Goal: Task Accomplishment & Management: Manage account settings

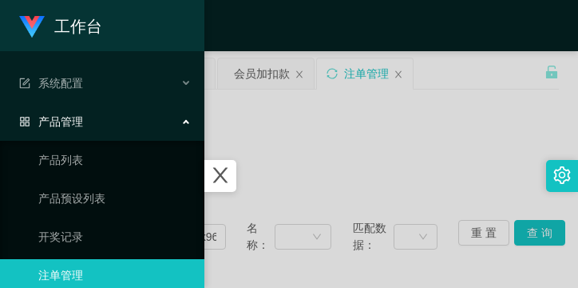
scroll to position [211, 0]
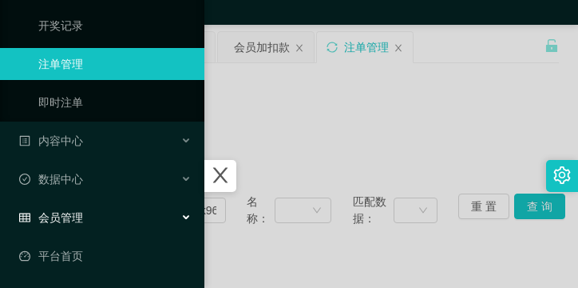
click at [76, 220] on span "会员管理" at bounding box center [51, 217] width 64 height 13
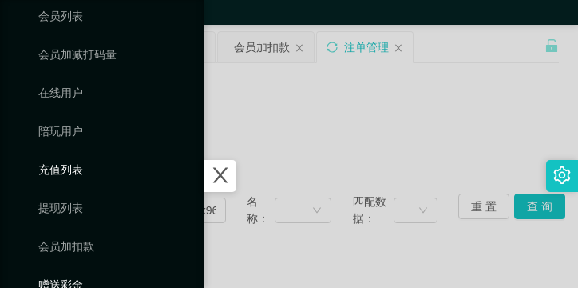
scroll to position [518, 0]
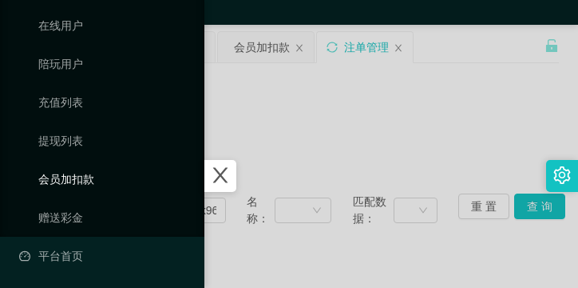
click at [91, 174] on link "会员加扣款" at bounding box center [114, 179] width 153 height 32
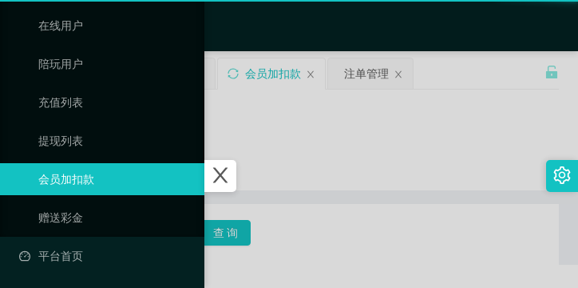
scroll to position [326, 0]
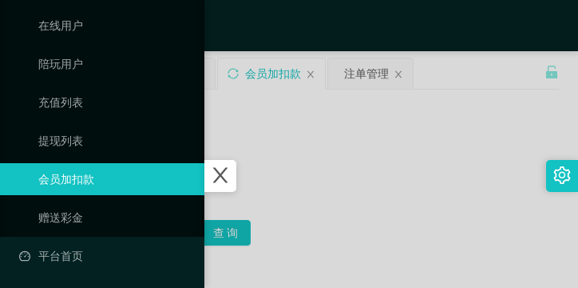
click at [231, 167] on icon "图标: close" at bounding box center [220, 175] width 21 height 21
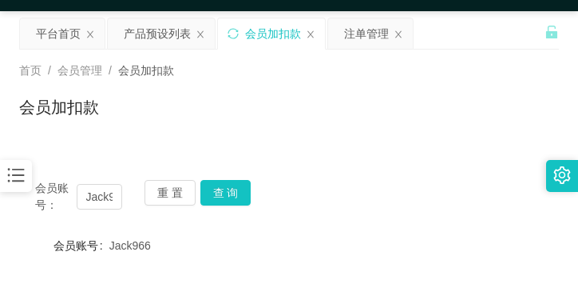
scroll to position [80, 0]
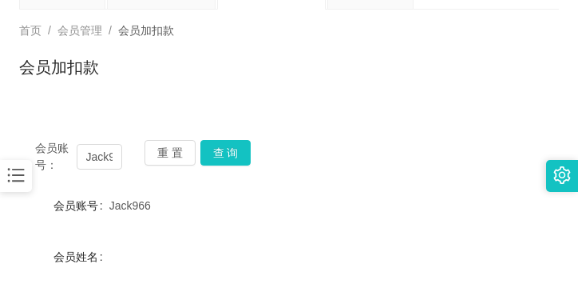
click at [71, 149] on span "会员账号：" at bounding box center [56, 157] width 42 height 34
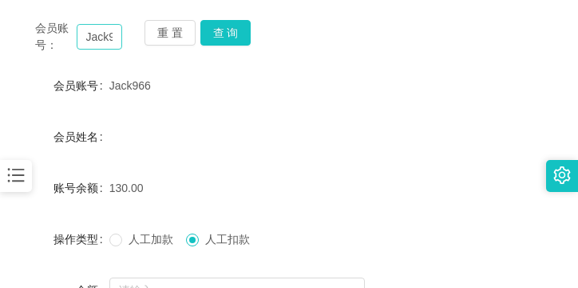
scroll to position [160, 0]
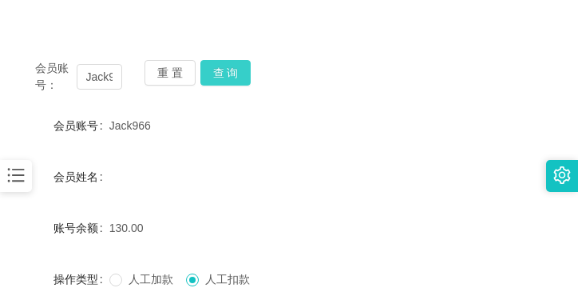
click at [220, 77] on button "查 询" at bounding box center [225, 73] width 51 height 26
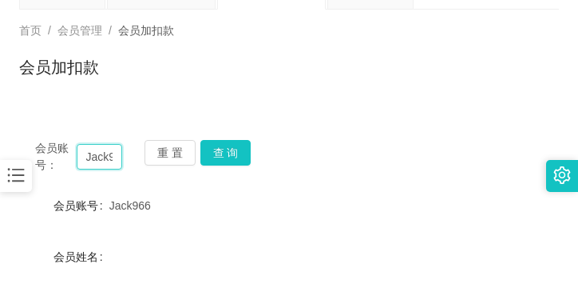
scroll to position [0, 12]
drag, startPoint x: 85, startPoint y: 156, endPoint x: 131, endPoint y: 175, distance: 50.1
paste input "xiongtao"
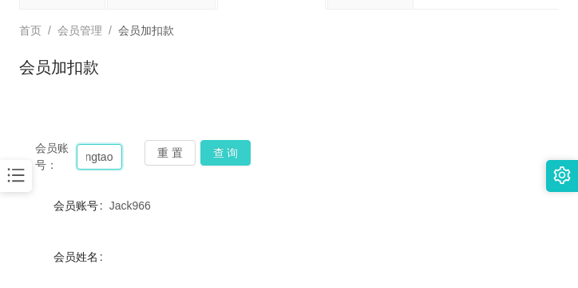
type input "xiongtao"
click at [232, 151] on button "查 询" at bounding box center [225, 153] width 51 height 26
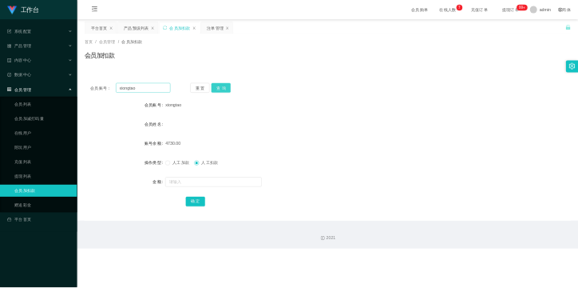
scroll to position [0, 0]
click at [122, 122] on div "产品管理" at bounding box center [102, 121] width 204 height 32
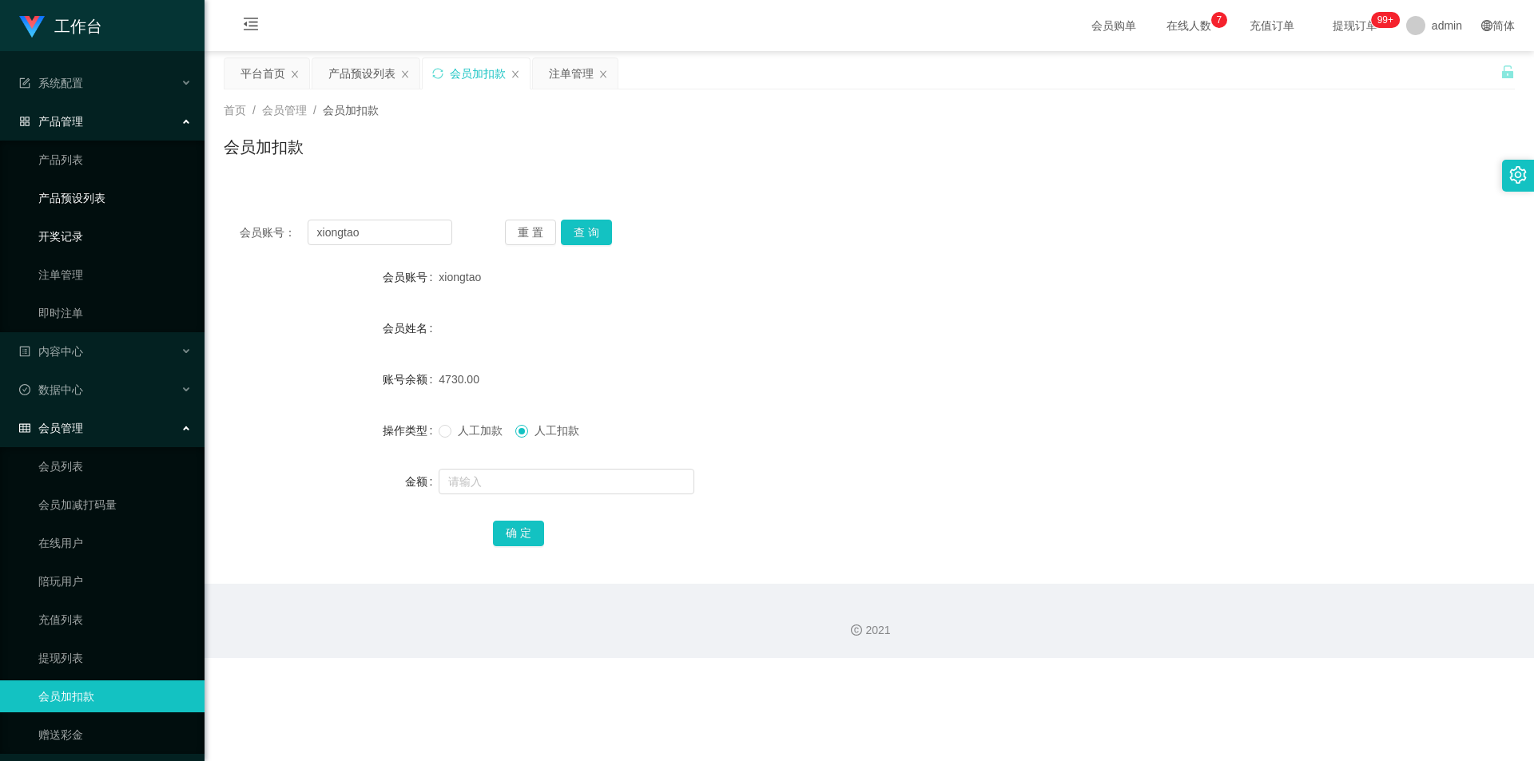
drag, startPoint x: 105, startPoint y: 189, endPoint x: 103, endPoint y: 228, distance: 38.4
click at [105, 189] on link "产品预设列表" at bounding box center [114, 198] width 153 height 32
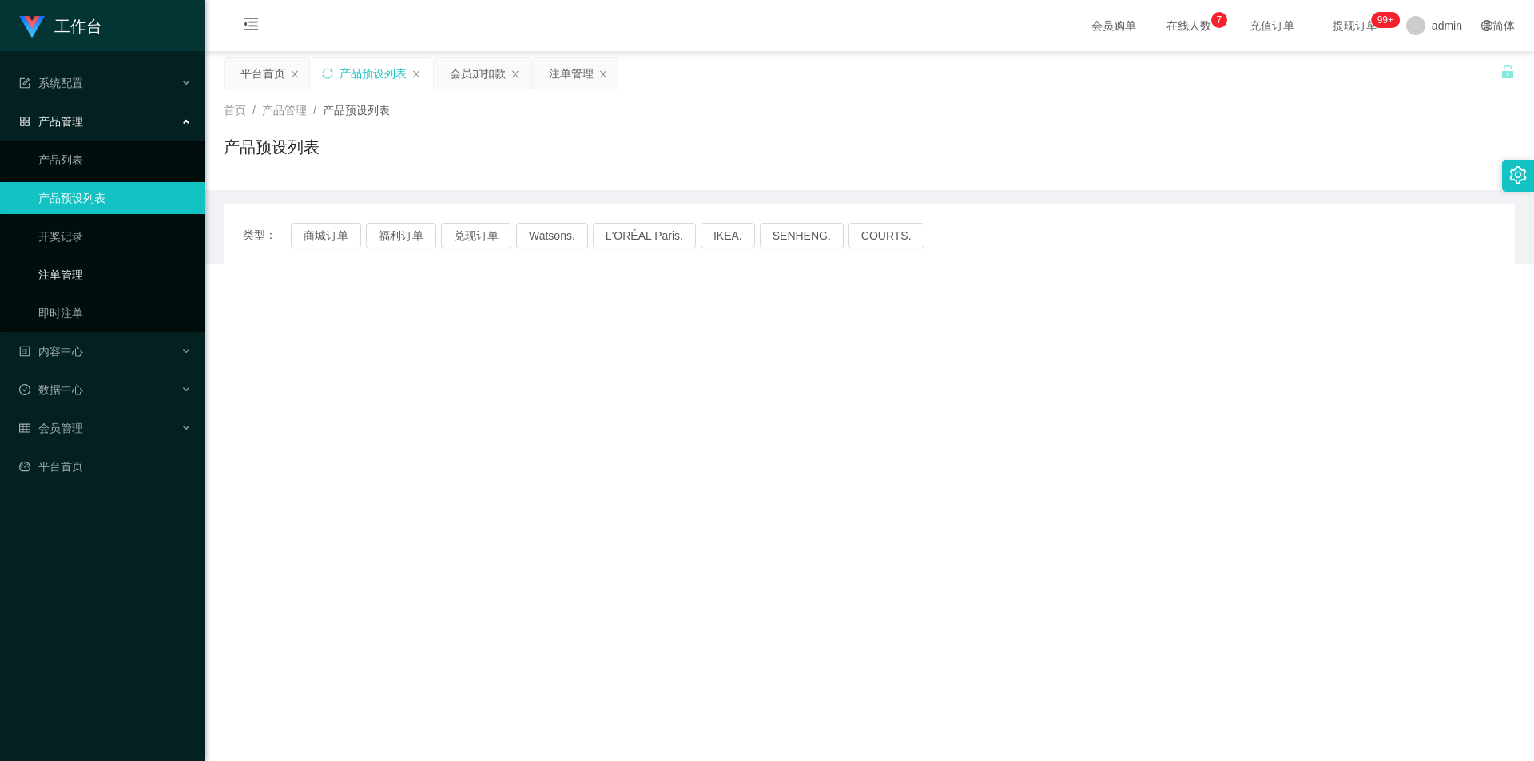
click at [99, 264] on link "注单管理" at bounding box center [114, 275] width 153 height 32
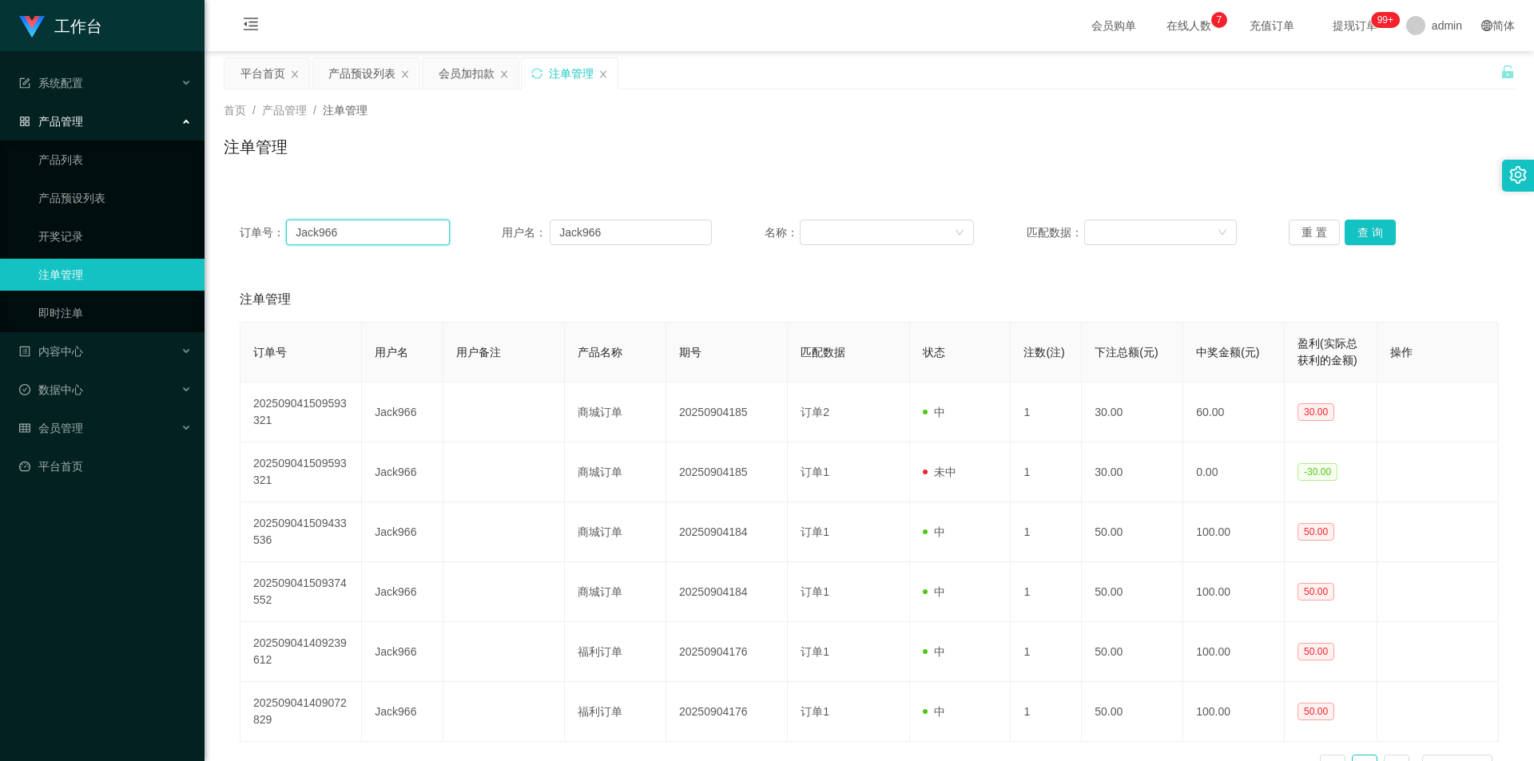
click at [357, 236] on input "Jack966" at bounding box center [367, 233] width 163 height 26
drag, startPoint x: 355, startPoint y: 234, endPoint x: 280, endPoint y: 236, distance: 75.1
click at [280, 236] on div "订单号： Jack966" at bounding box center [345, 233] width 210 height 26
paste input "xiongtao"
type input "xiongtao"
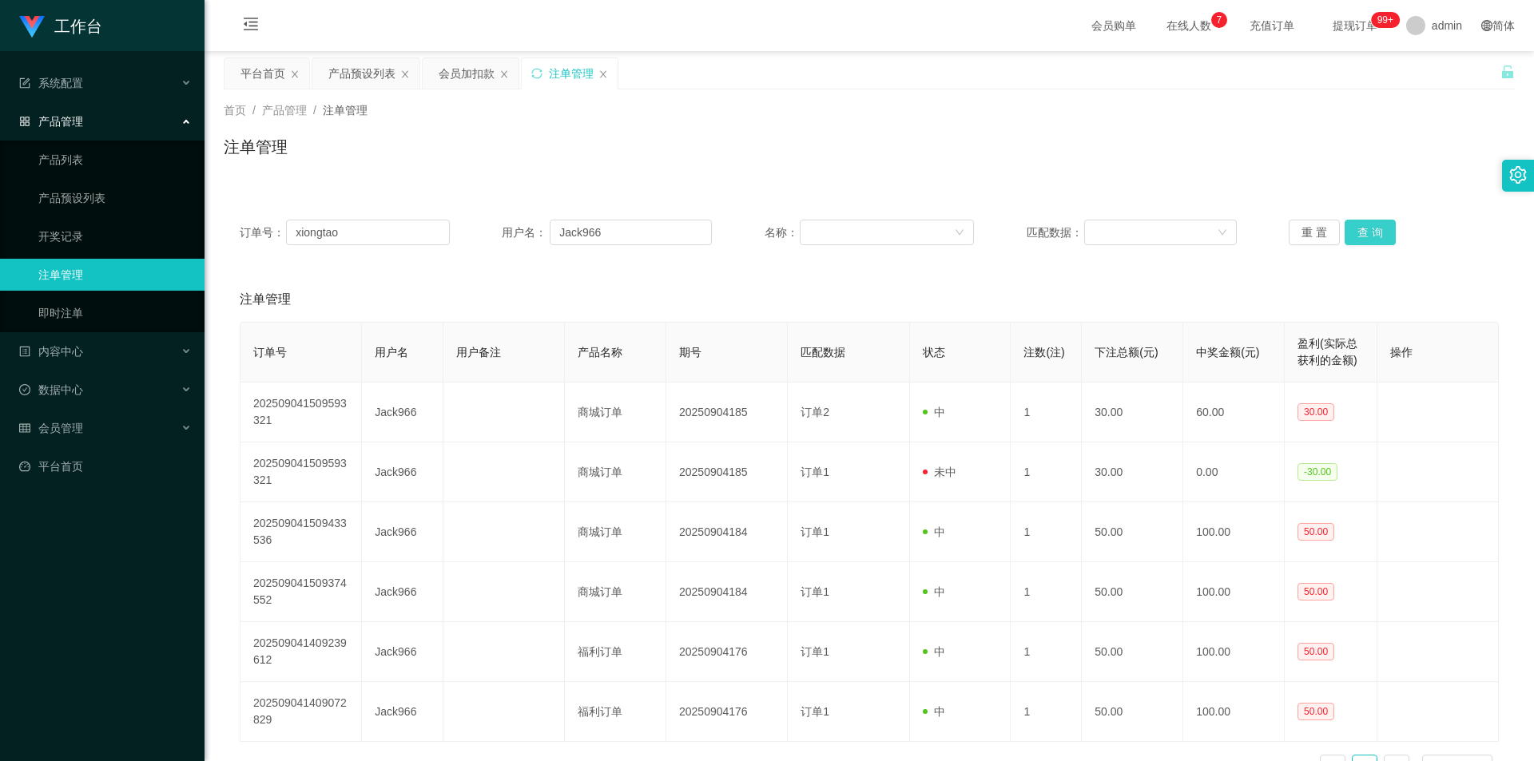
click at [578, 227] on button "查 询" at bounding box center [1369, 233] width 51 height 26
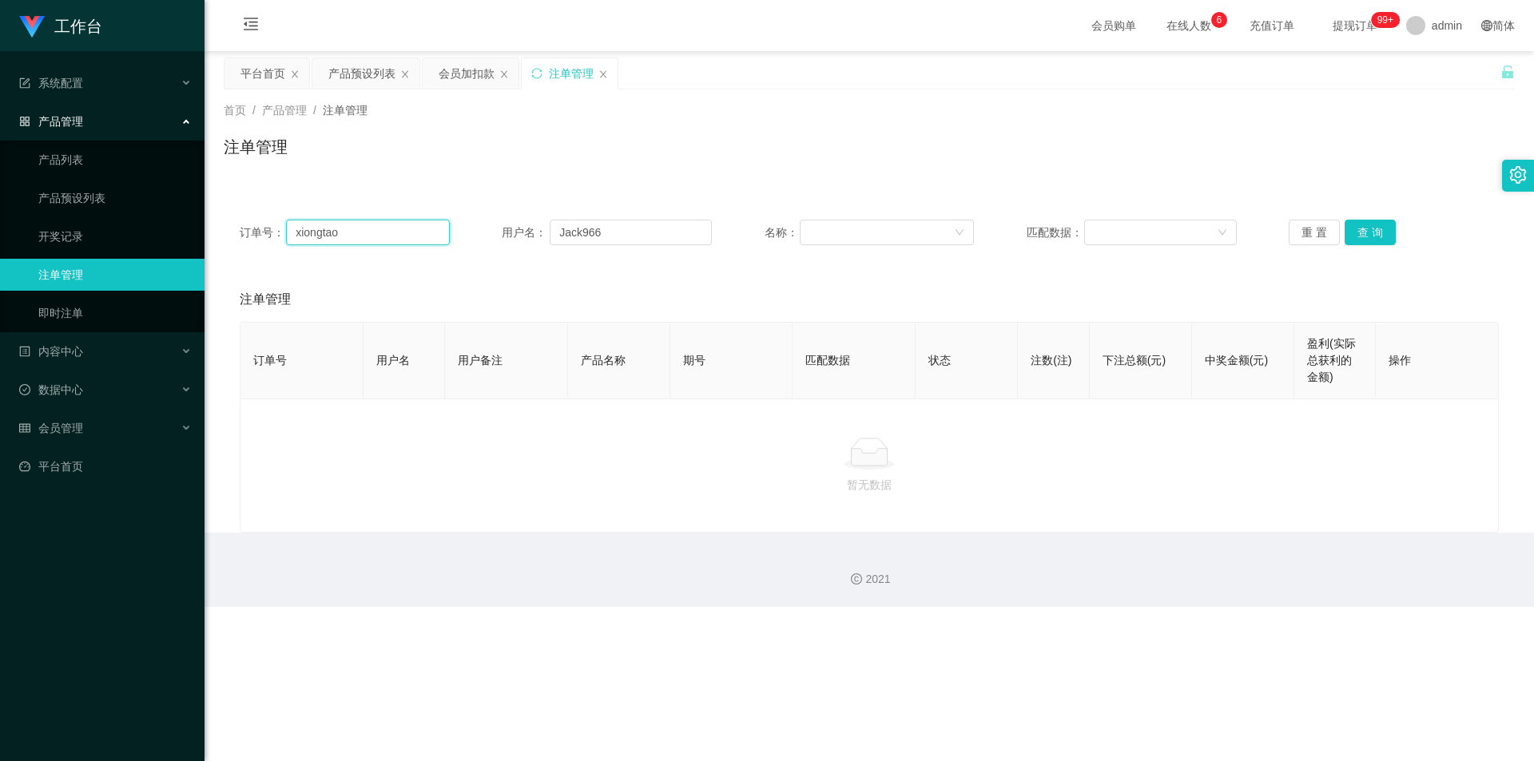
drag, startPoint x: 295, startPoint y: 226, endPoint x: 389, endPoint y: 232, distance: 94.4
click at [389, 232] on input "xiongtao" at bounding box center [367, 233] width 163 height 26
drag, startPoint x: 335, startPoint y: 237, endPoint x: 288, endPoint y: 248, distance: 47.7
click at [288, 248] on div "订单号： xiongtao 用户名： Jack966 名称： 匹配数据： 重 置 查 询" at bounding box center [869, 233] width 1291 height 58
drag, startPoint x: 605, startPoint y: 238, endPoint x: 516, endPoint y: 244, distance: 89.7
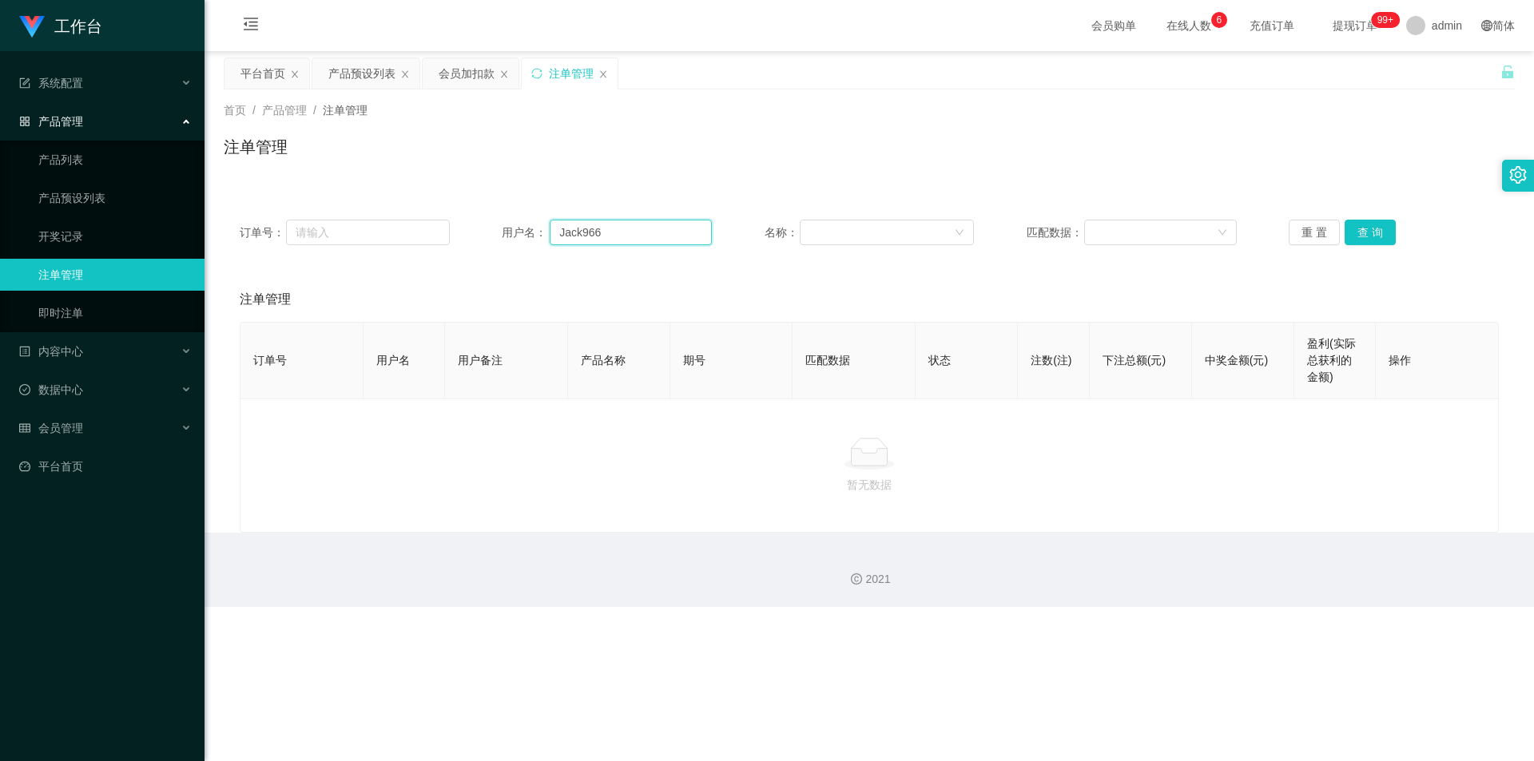
click at [516, 244] on div "用户名： Jack966" at bounding box center [607, 233] width 210 height 26
paste input "xiongtao"
type input "xiongtao"
click at [578, 227] on button "查 询" at bounding box center [1369, 233] width 51 height 26
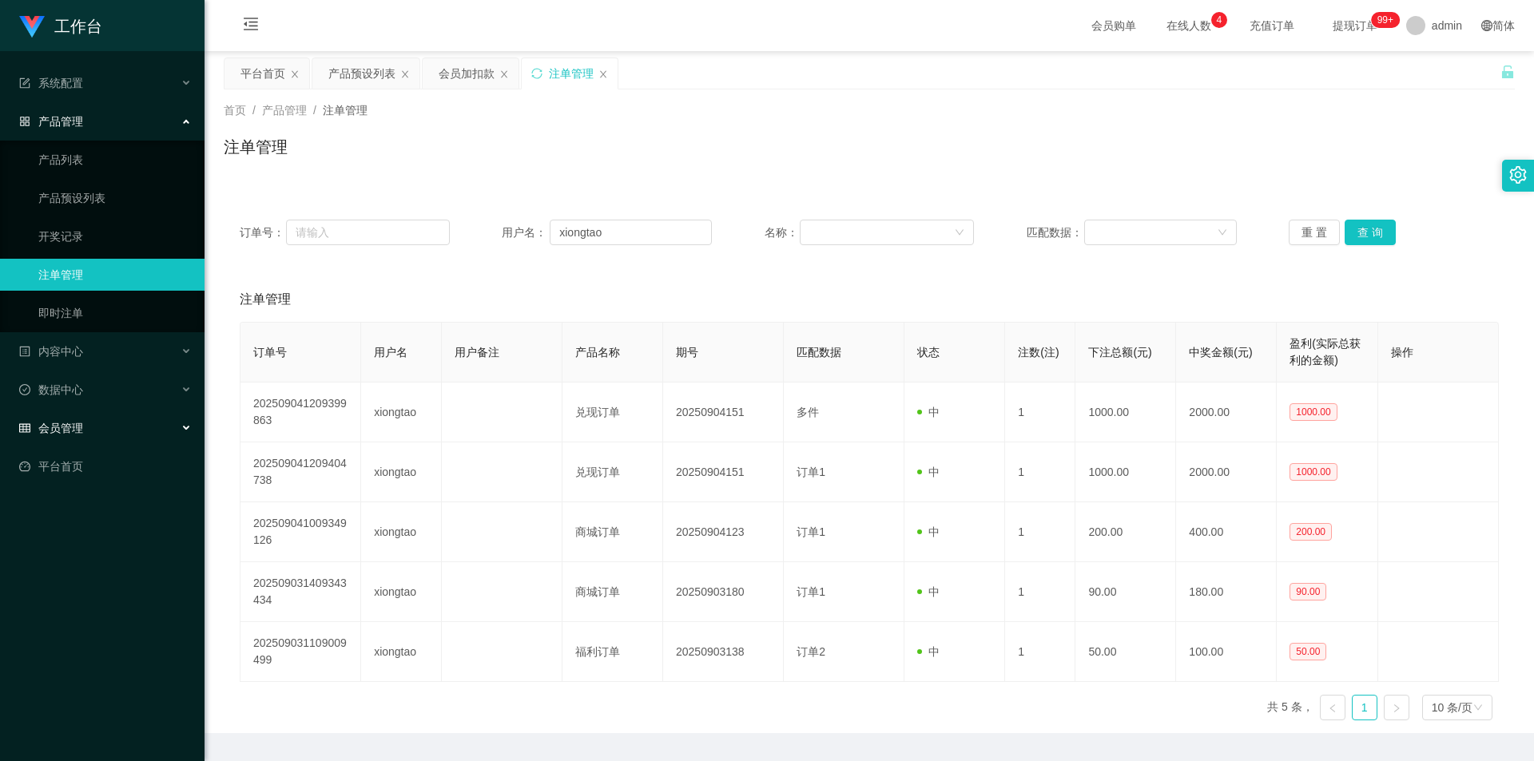
click at [129, 287] on div "会员管理" at bounding box center [102, 428] width 204 height 32
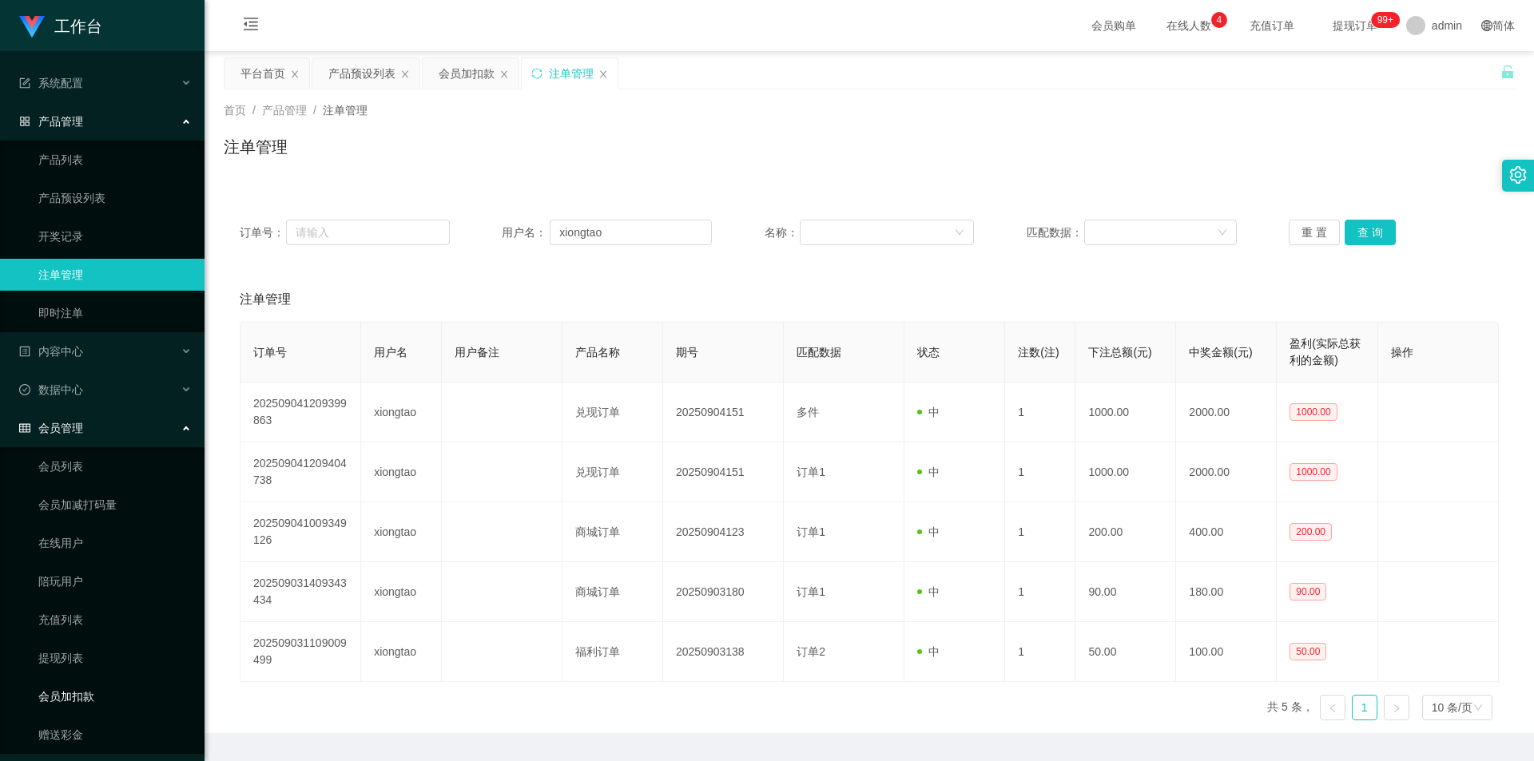
click at [98, 287] on link "会员加扣款" at bounding box center [114, 697] width 153 height 32
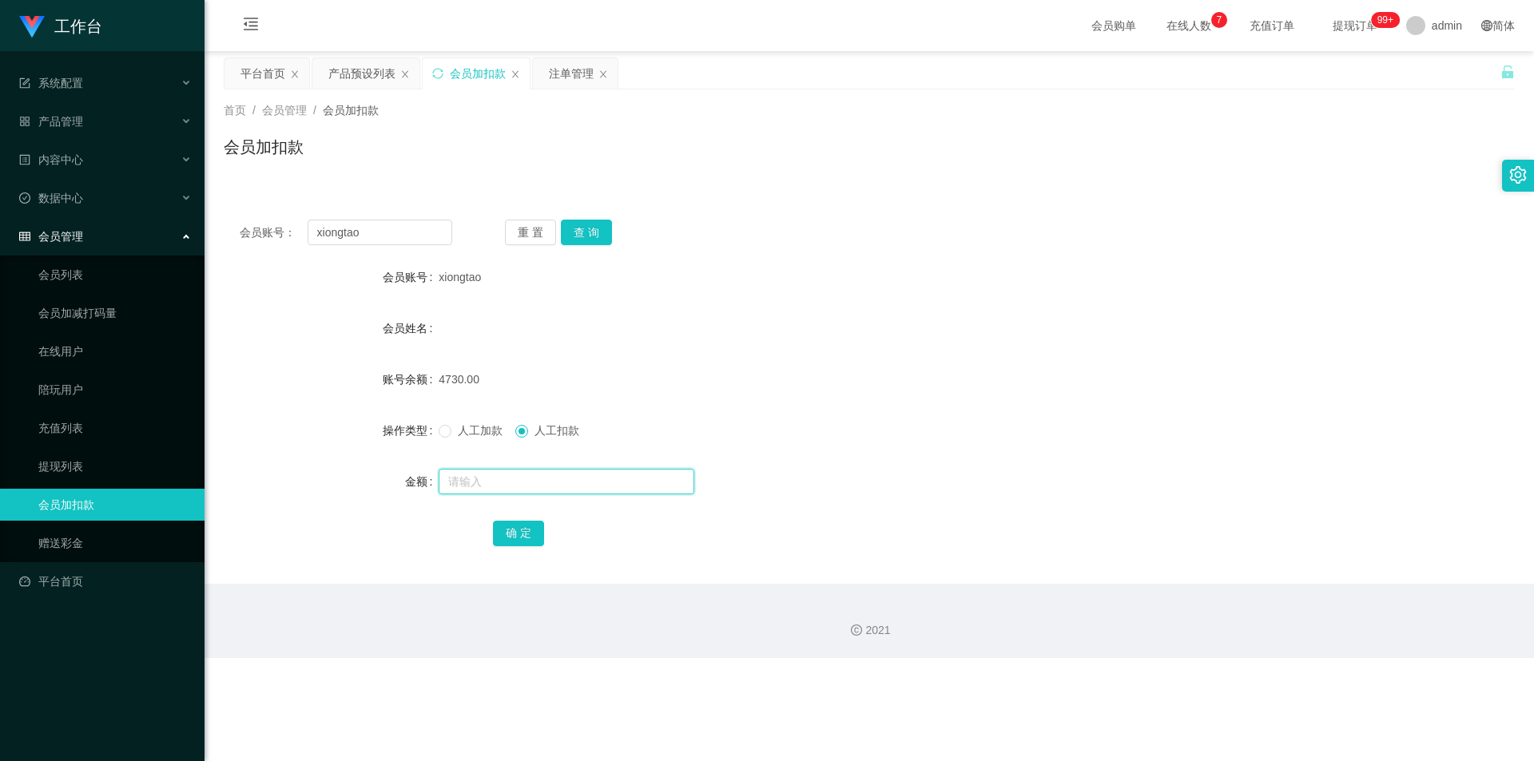
click at [463, 287] on input "text" at bounding box center [567, 482] width 256 height 26
type input "5000"
click at [439, 287] on span at bounding box center [445, 431] width 13 height 13
click at [519, 287] on button "确 定" at bounding box center [518, 534] width 51 height 26
click at [59, 230] on span "会员管理" at bounding box center [51, 236] width 64 height 13
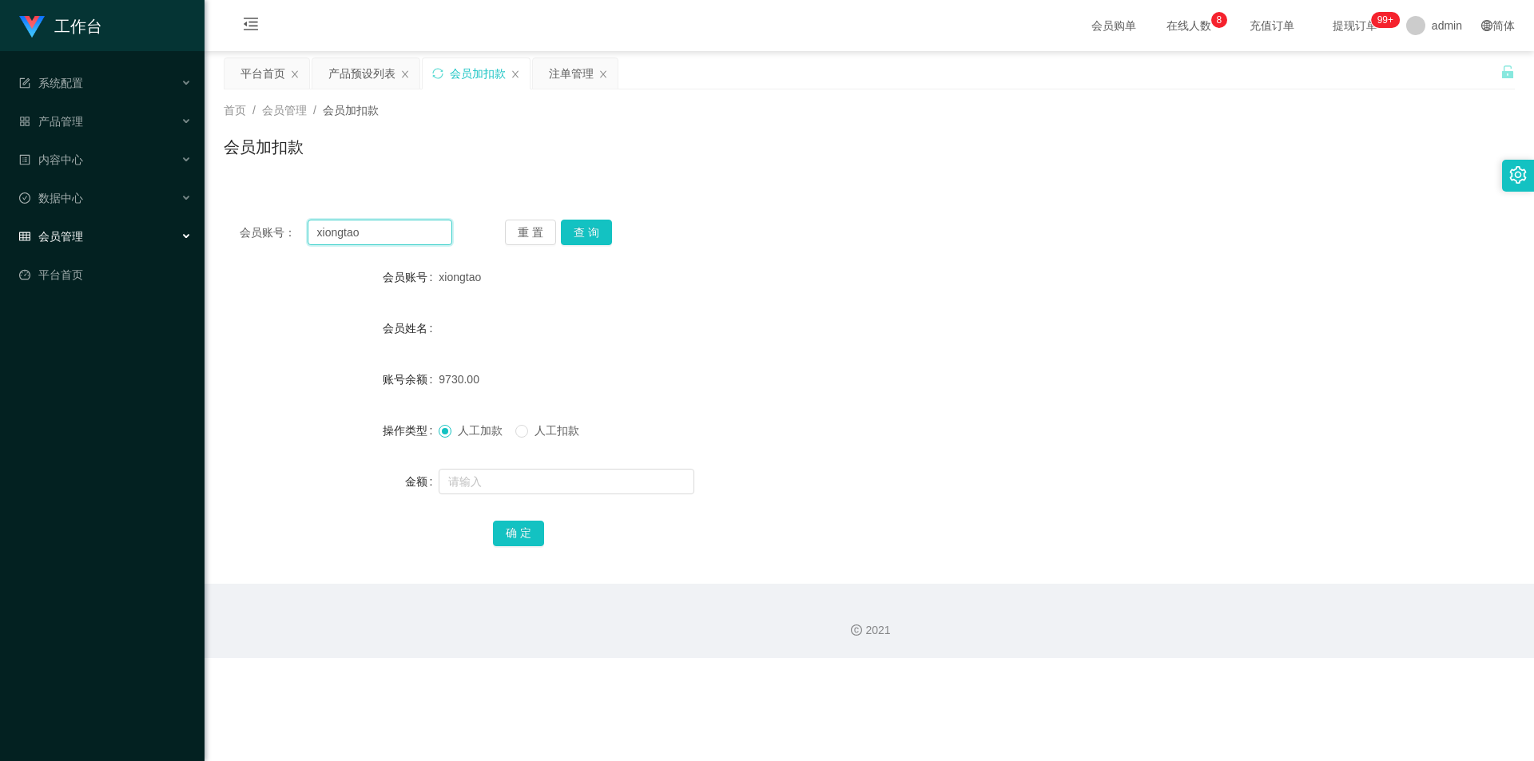
drag, startPoint x: 315, startPoint y: 236, endPoint x: 368, endPoint y: 237, distance: 53.5
click at [368, 237] on input "xiongtao" at bounding box center [380, 233] width 145 height 26
paste input "Jack966"
type input "Jack966"
drag, startPoint x: 574, startPoint y: 231, endPoint x: 572, endPoint y: 248, distance: 16.9
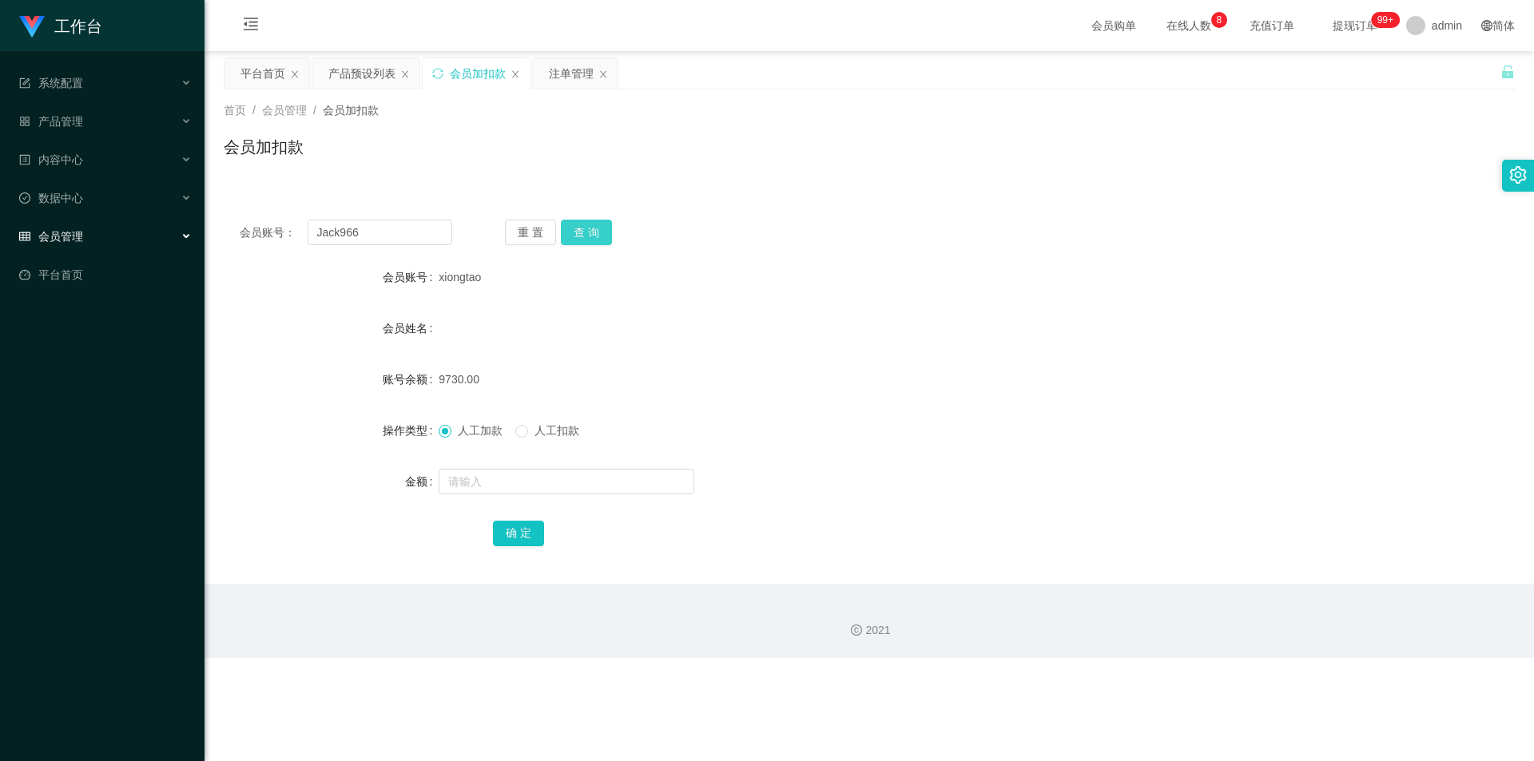
click at [574, 231] on button "查 询" at bounding box center [586, 233] width 51 height 26
click at [535, 287] on span "人工扣款" at bounding box center [557, 430] width 58 height 13
click at [506, 287] on input "text" at bounding box center [567, 482] width 256 height 26
type input "130"
drag, startPoint x: 519, startPoint y: 529, endPoint x: 531, endPoint y: 513, distance: 20.0
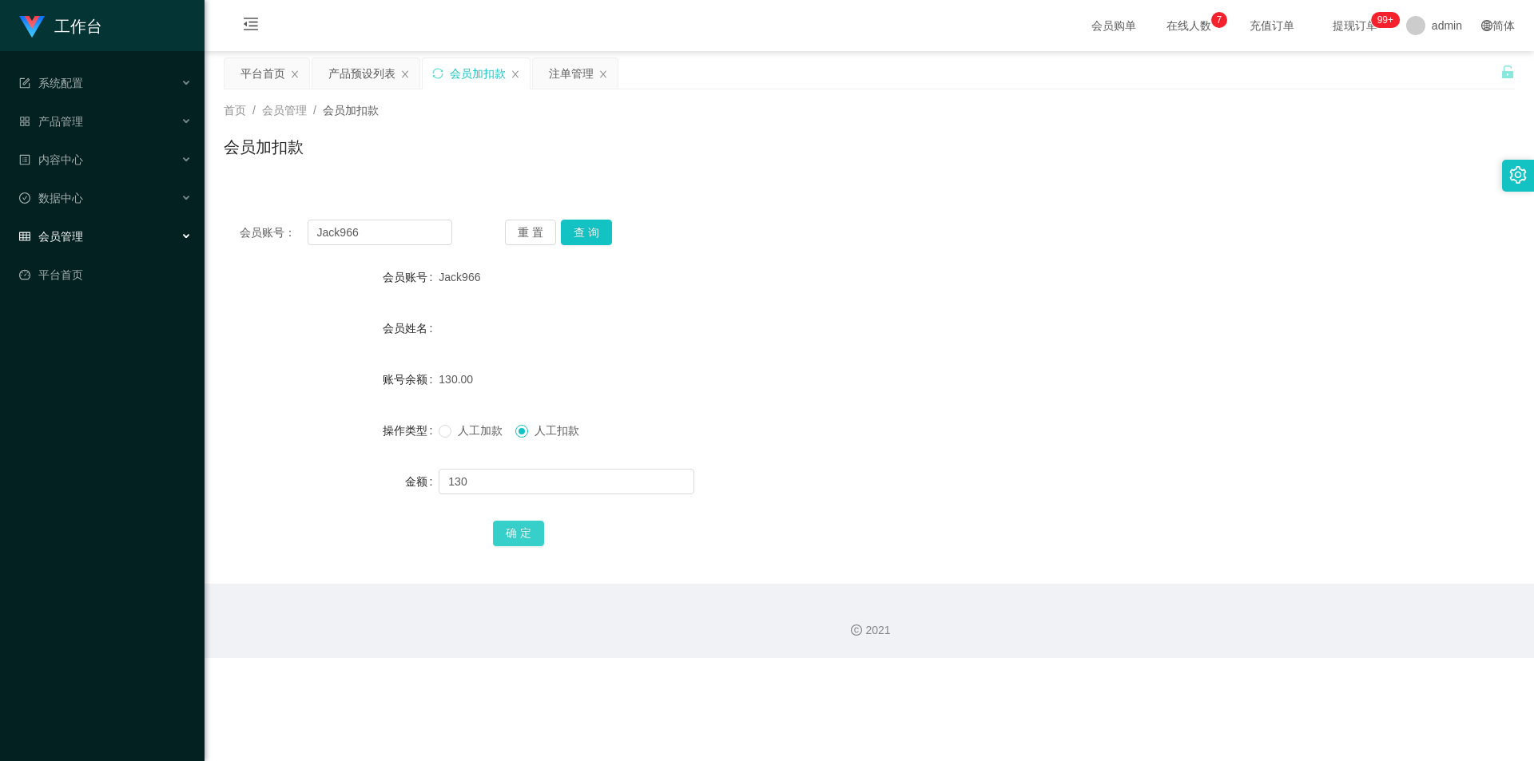
click at [519, 287] on button "确 定" at bounding box center [518, 534] width 51 height 26
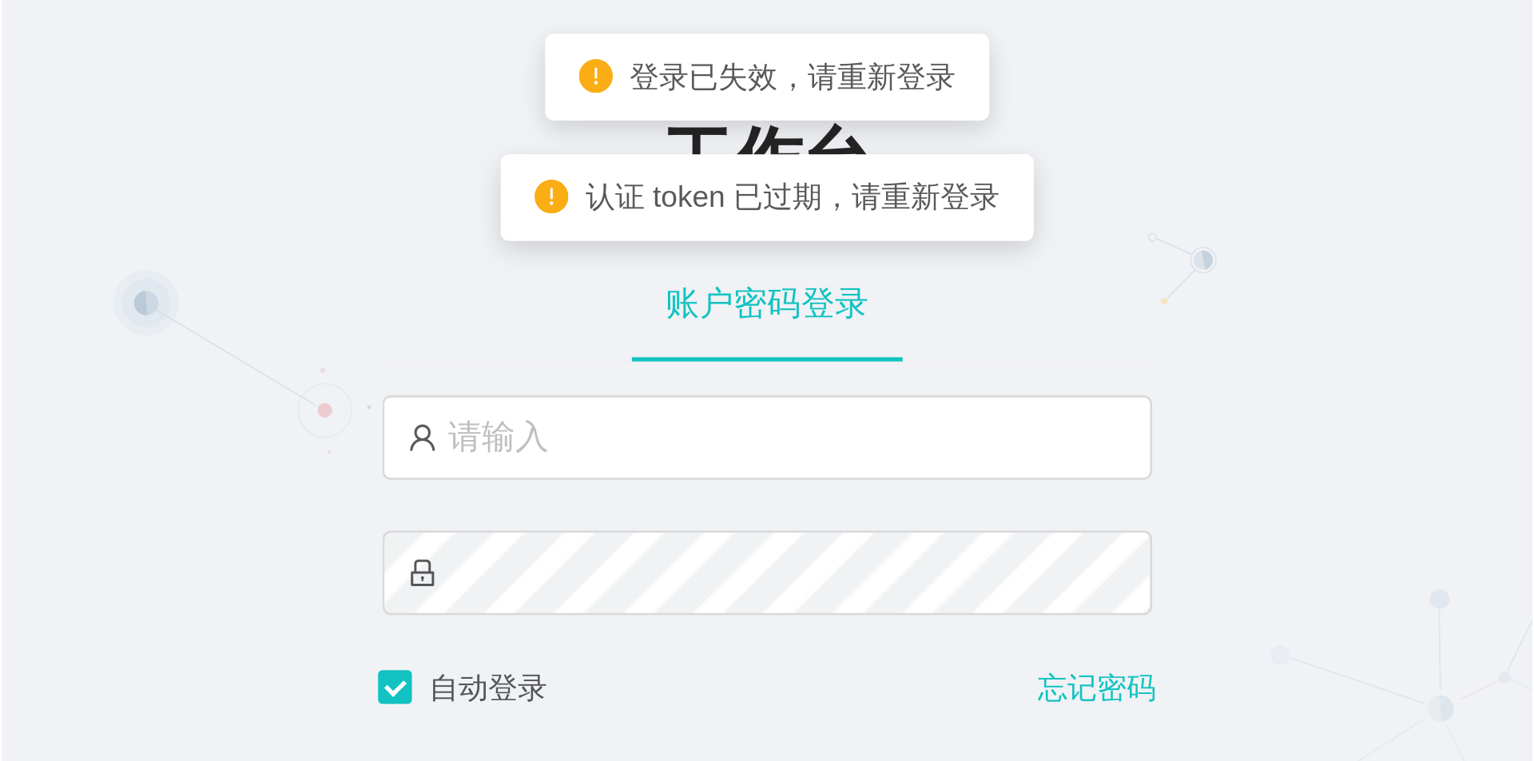
scroll to position [154, 0]
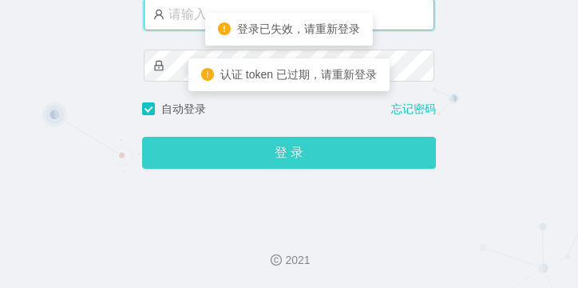
type input "admin"
click at [316, 148] on button "登 录" at bounding box center [289, 153] width 294 height 32
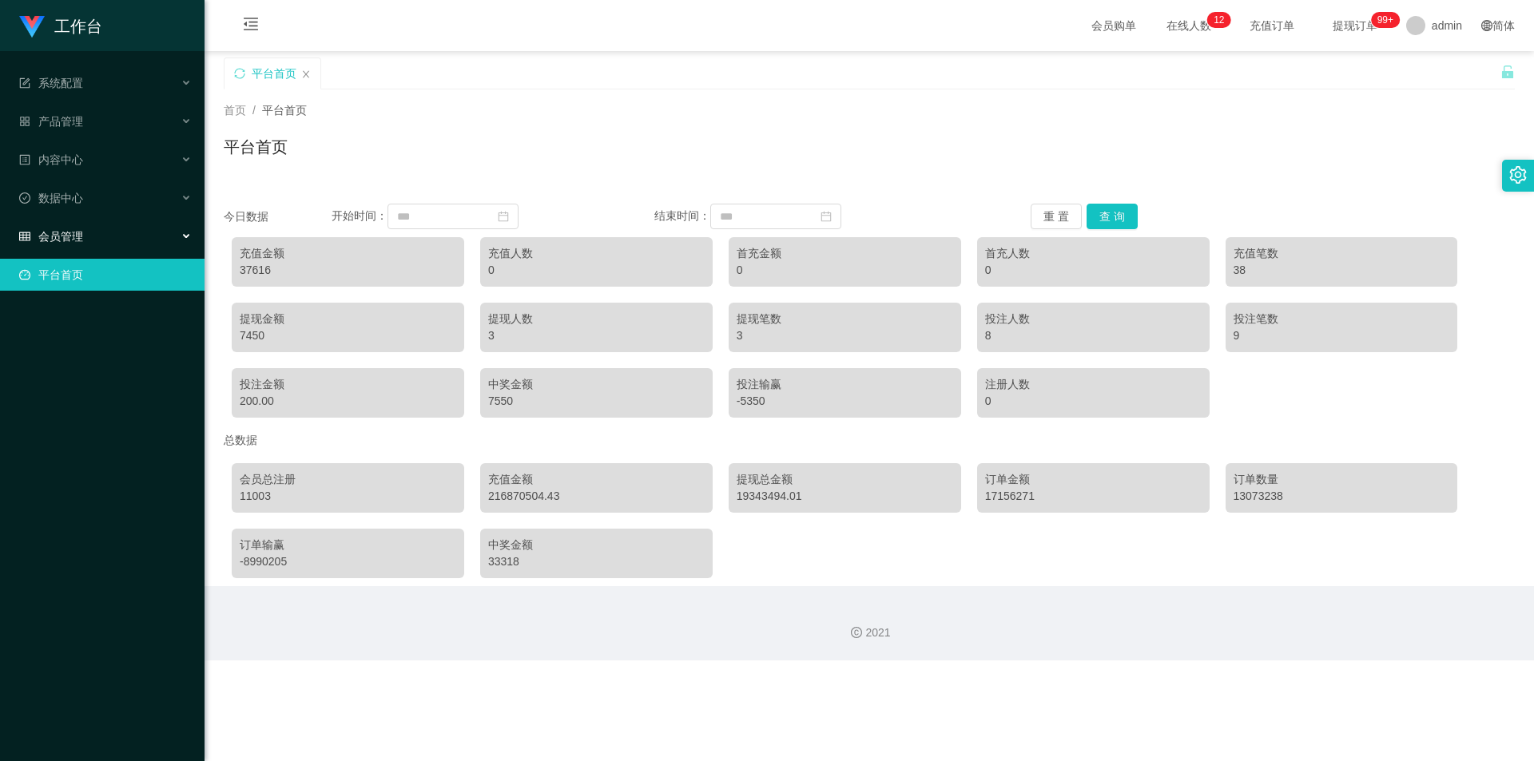
click at [113, 233] on div "会员管理" at bounding box center [102, 236] width 204 height 32
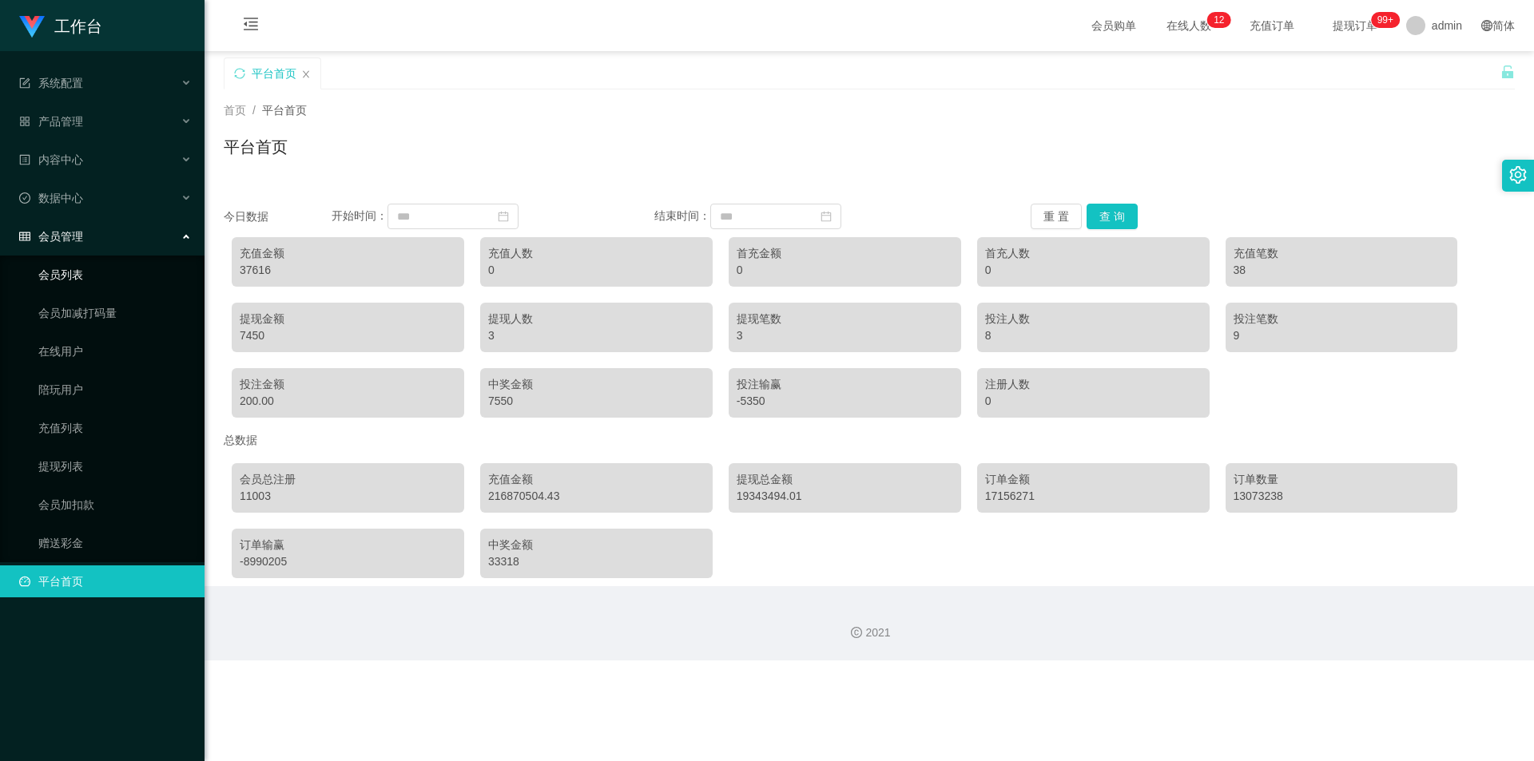
click at [113, 280] on link "会员列表" at bounding box center [114, 275] width 153 height 32
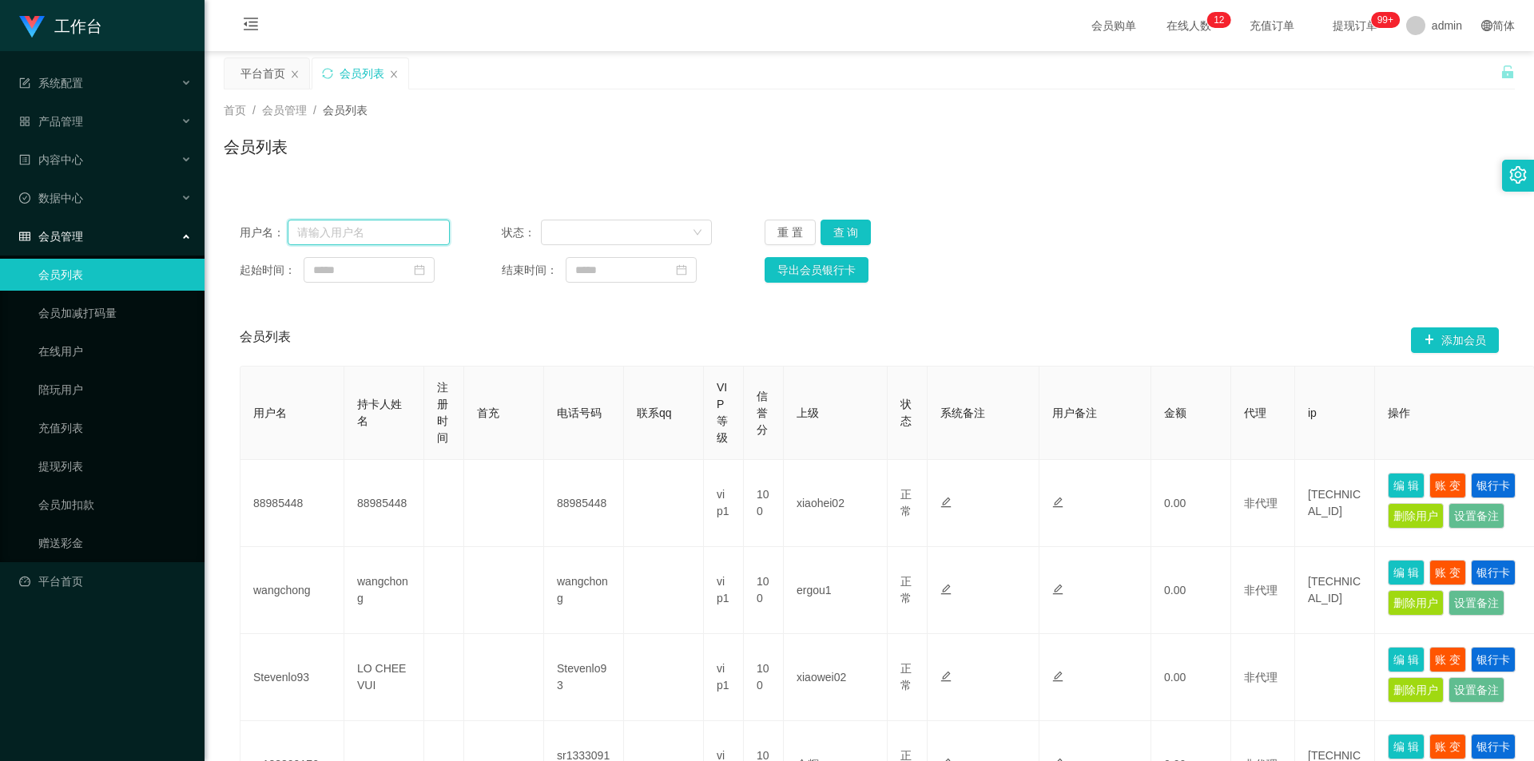
click at [397, 232] on input "text" at bounding box center [369, 233] width 162 height 26
paste input "LRK"
type input "LRK"
click at [578, 227] on button "查 询" at bounding box center [845, 233] width 51 height 26
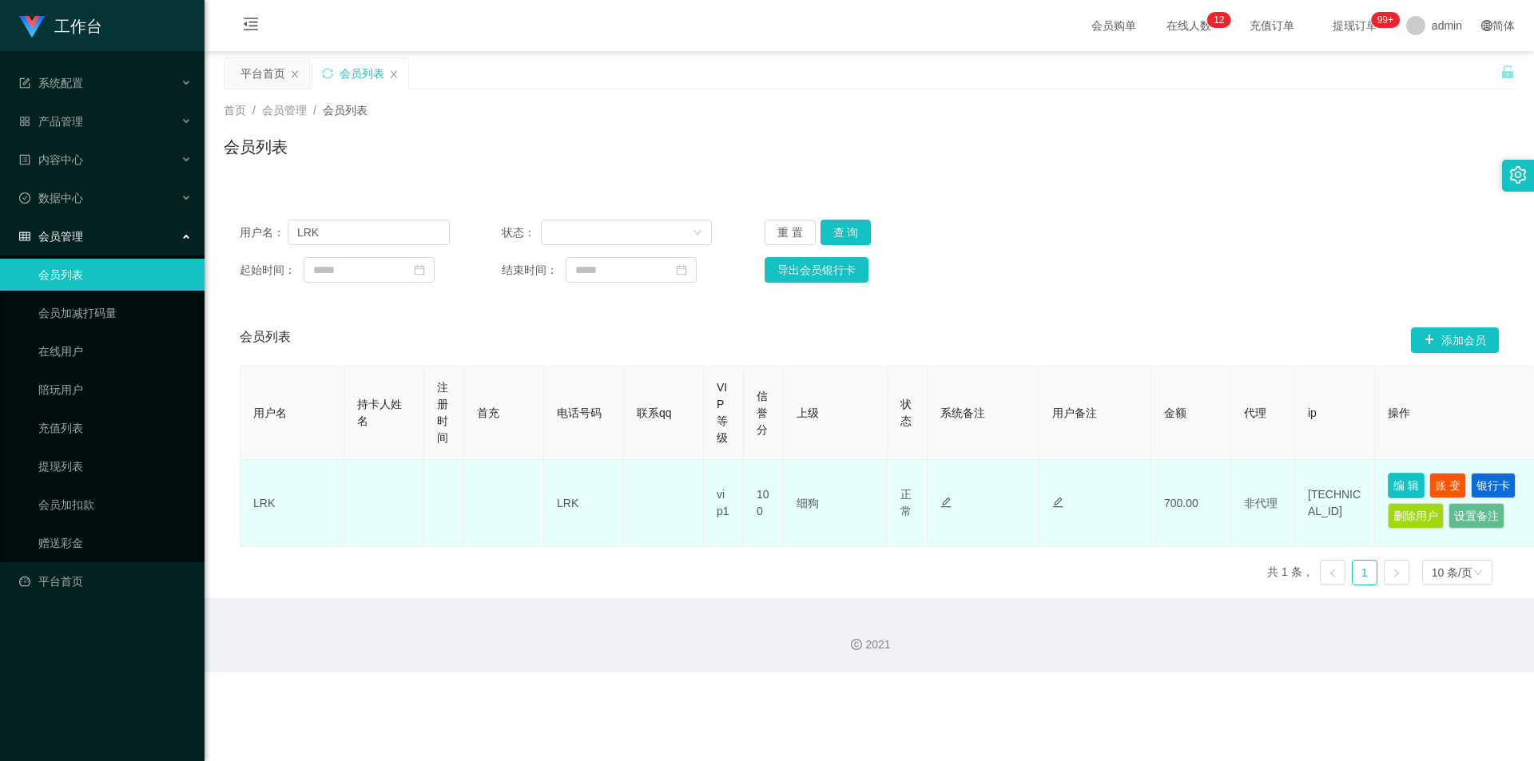
click at [578, 287] on button "编 辑" at bounding box center [1406, 486] width 37 height 26
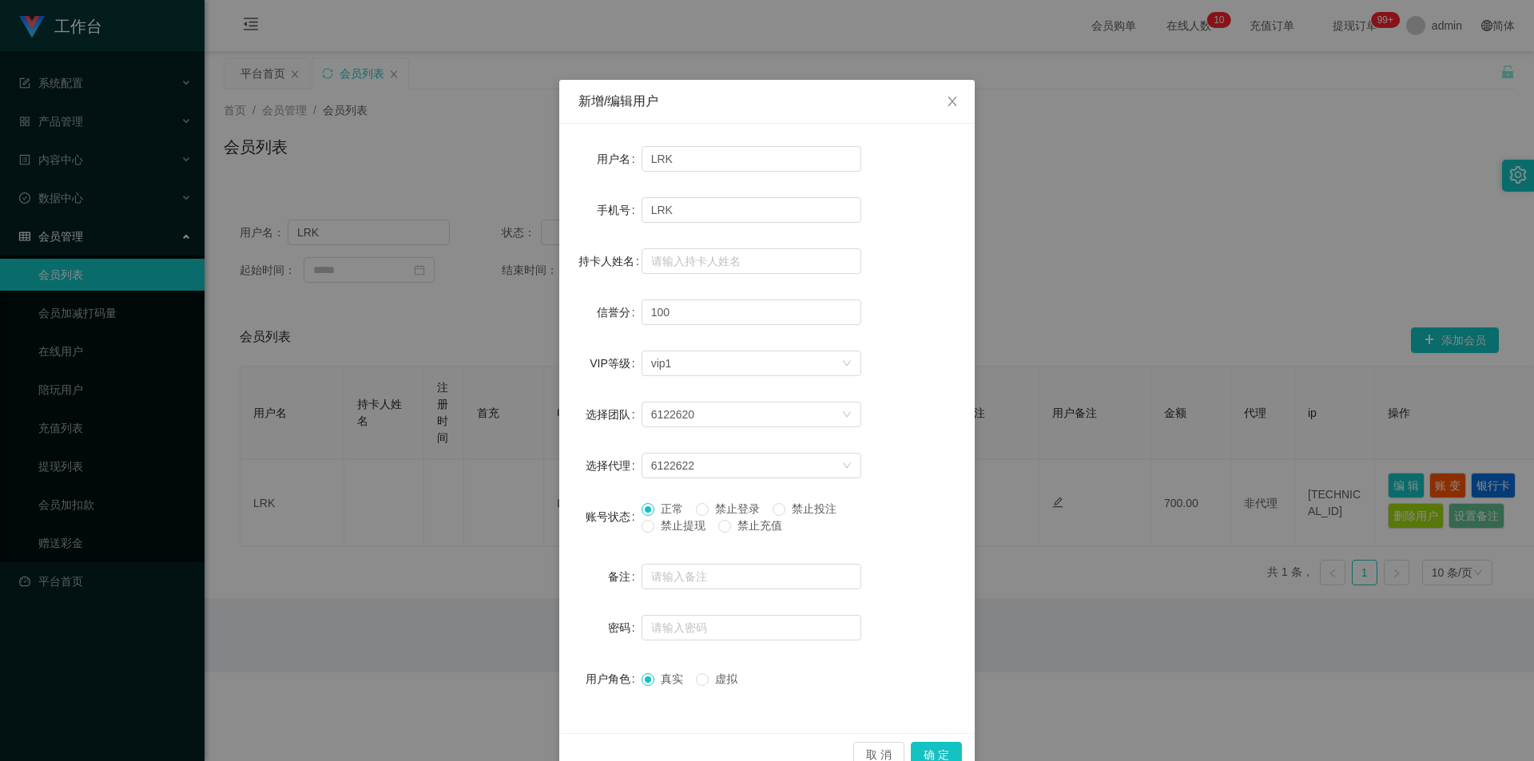
click at [578, 287] on span "禁止提现" at bounding box center [683, 525] width 58 height 13
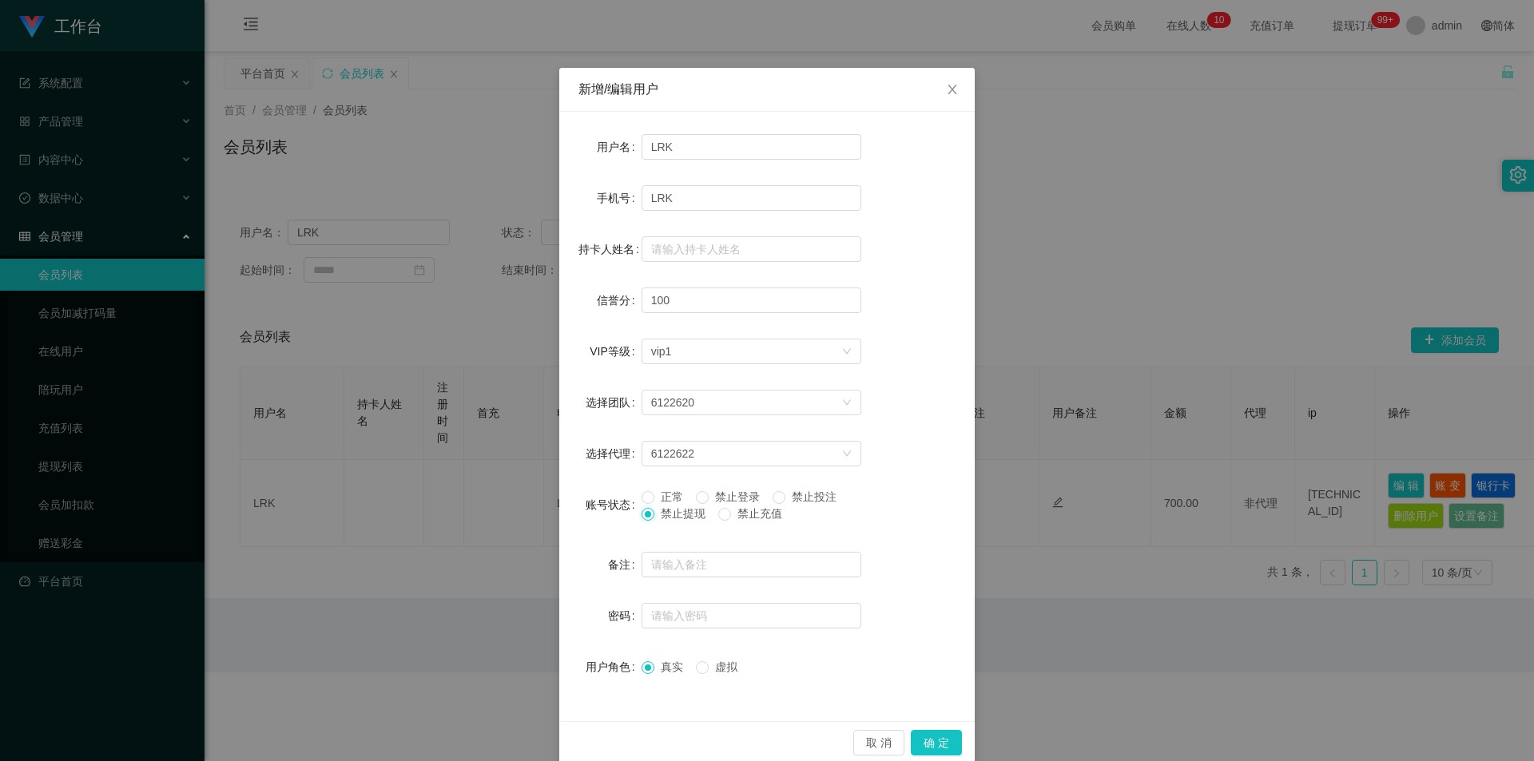
scroll to position [34, 0]
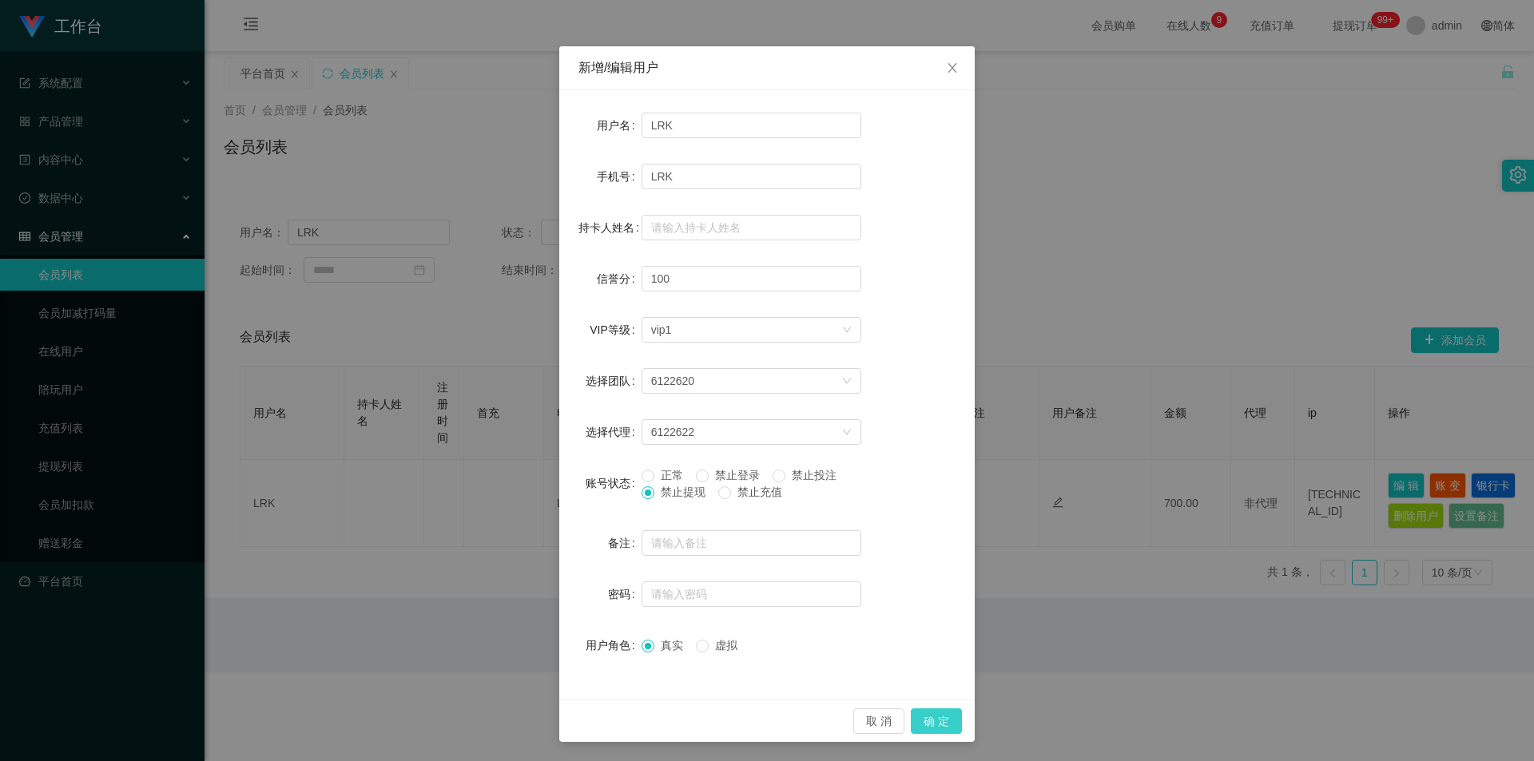
click at [578, 287] on button "确 定" at bounding box center [936, 722] width 51 height 26
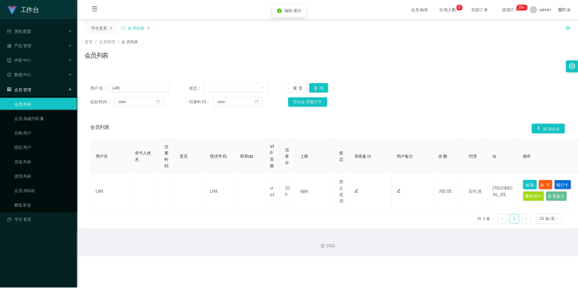
scroll to position [0, 0]
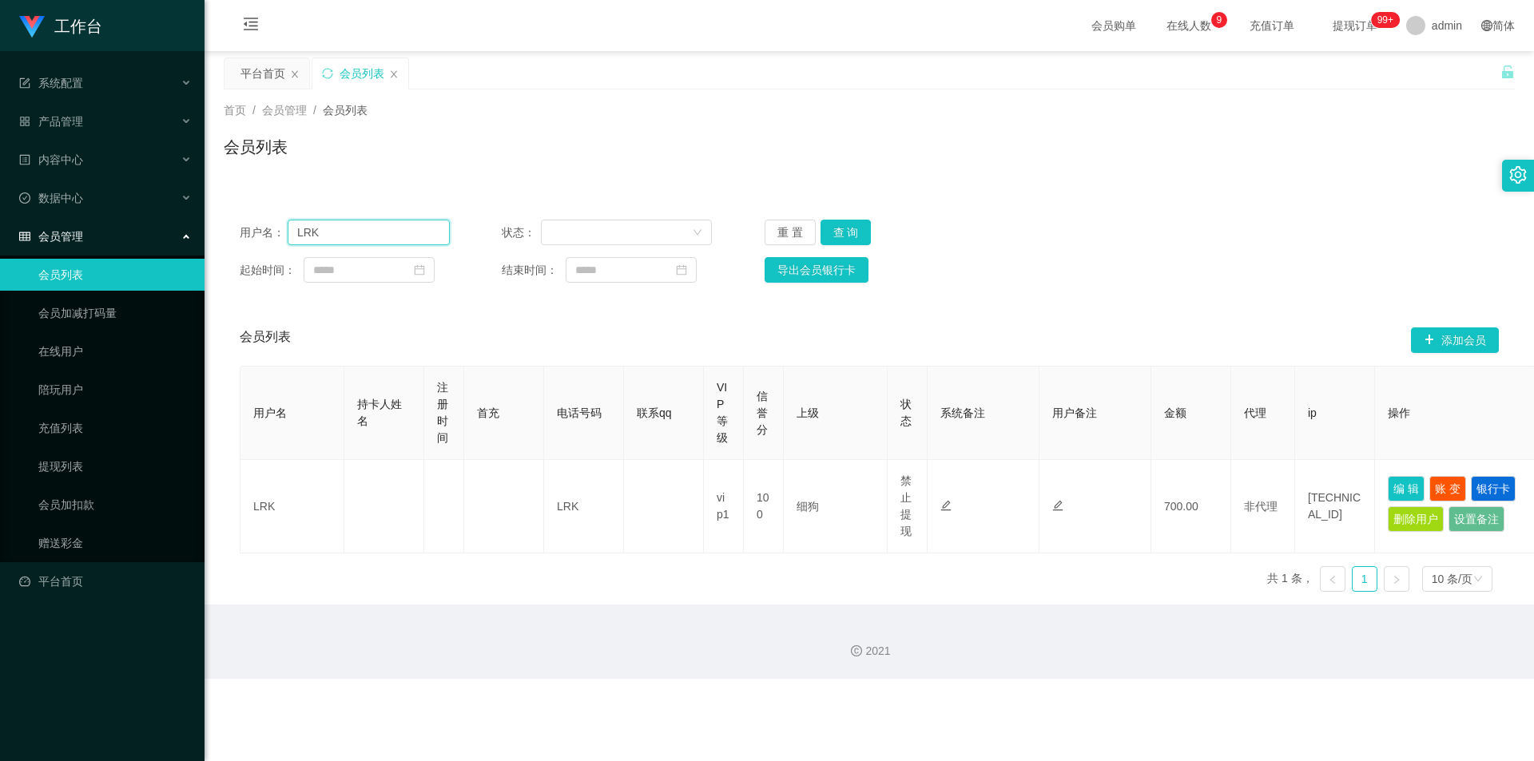
drag, startPoint x: 341, startPoint y: 236, endPoint x: 256, endPoint y: 238, distance: 84.7
click at [252, 236] on div "用户名： LRK" at bounding box center [345, 233] width 210 height 26
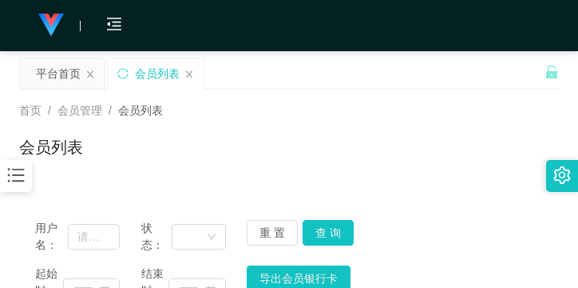
click at [25, 178] on icon "图标: bars" at bounding box center [16, 175] width 21 height 21
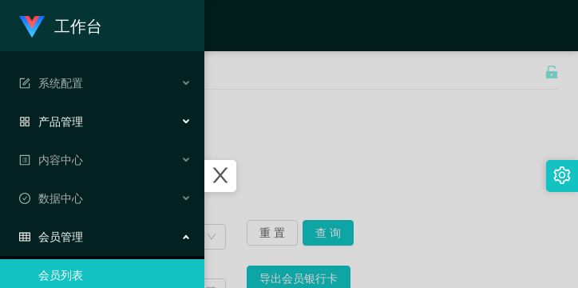
click at [102, 111] on div "产品管理" at bounding box center [102, 121] width 204 height 32
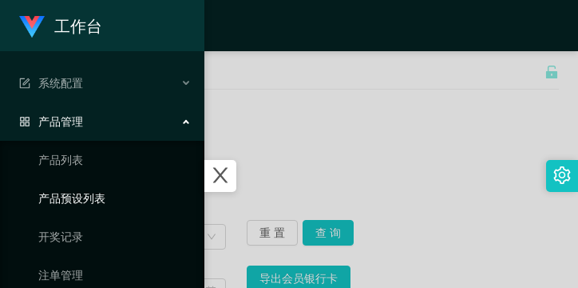
click at [100, 201] on link "产品预设列表" at bounding box center [114, 198] width 153 height 32
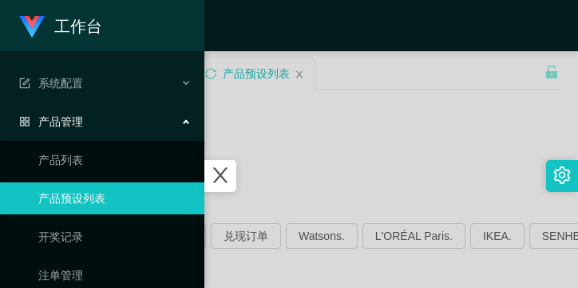
click at [247, 166] on div at bounding box center [289, 144] width 578 height 288
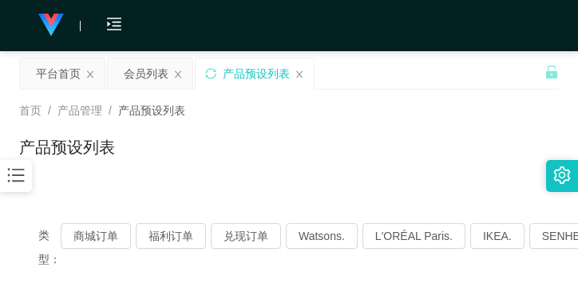
scroll to position [80, 0]
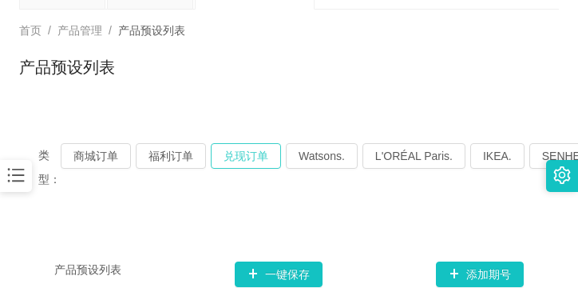
click at [234, 150] on button "兑现订单" at bounding box center [246, 156] width 70 height 26
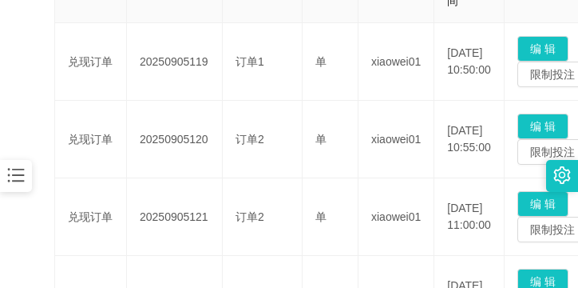
scroll to position [479, 0]
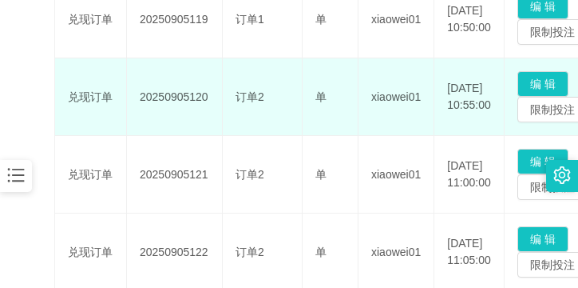
drag, startPoint x: 129, startPoint y: 98, endPoint x: 214, endPoint y: 103, distance: 84.8
click at [214, 103] on td "20250905120" at bounding box center [175, 96] width 96 height 77
copy td "20250905120"
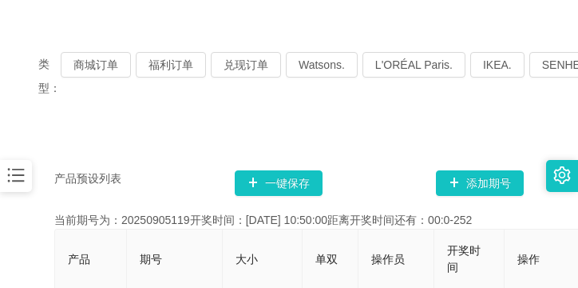
scroll to position [160, 0]
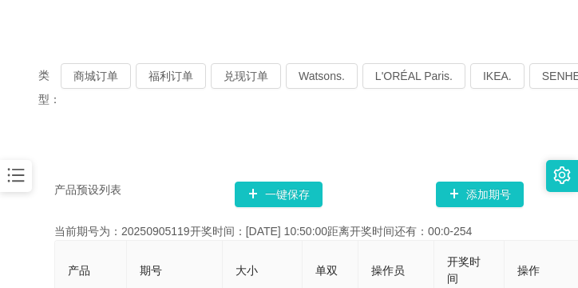
click at [10, 172] on icon "图标: bars" at bounding box center [16, 175] width 21 height 21
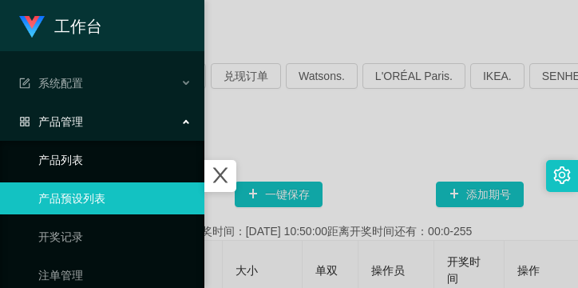
scroll to position [80, 0]
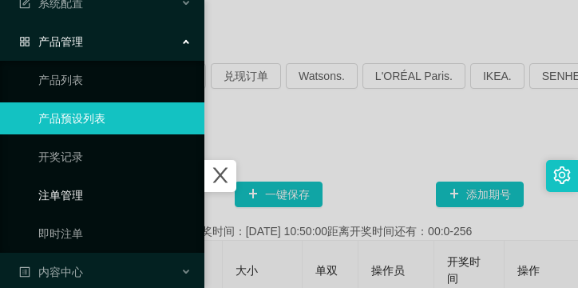
click at [81, 186] on link "注单管理" at bounding box center [114, 195] width 153 height 32
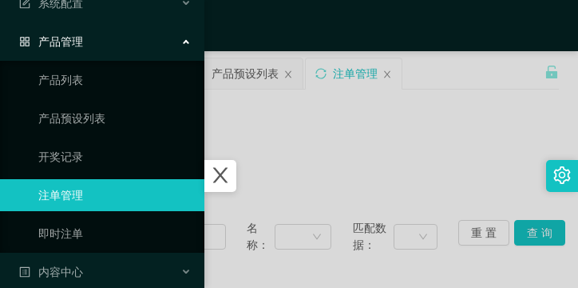
click at [246, 184] on div at bounding box center [289, 144] width 578 height 288
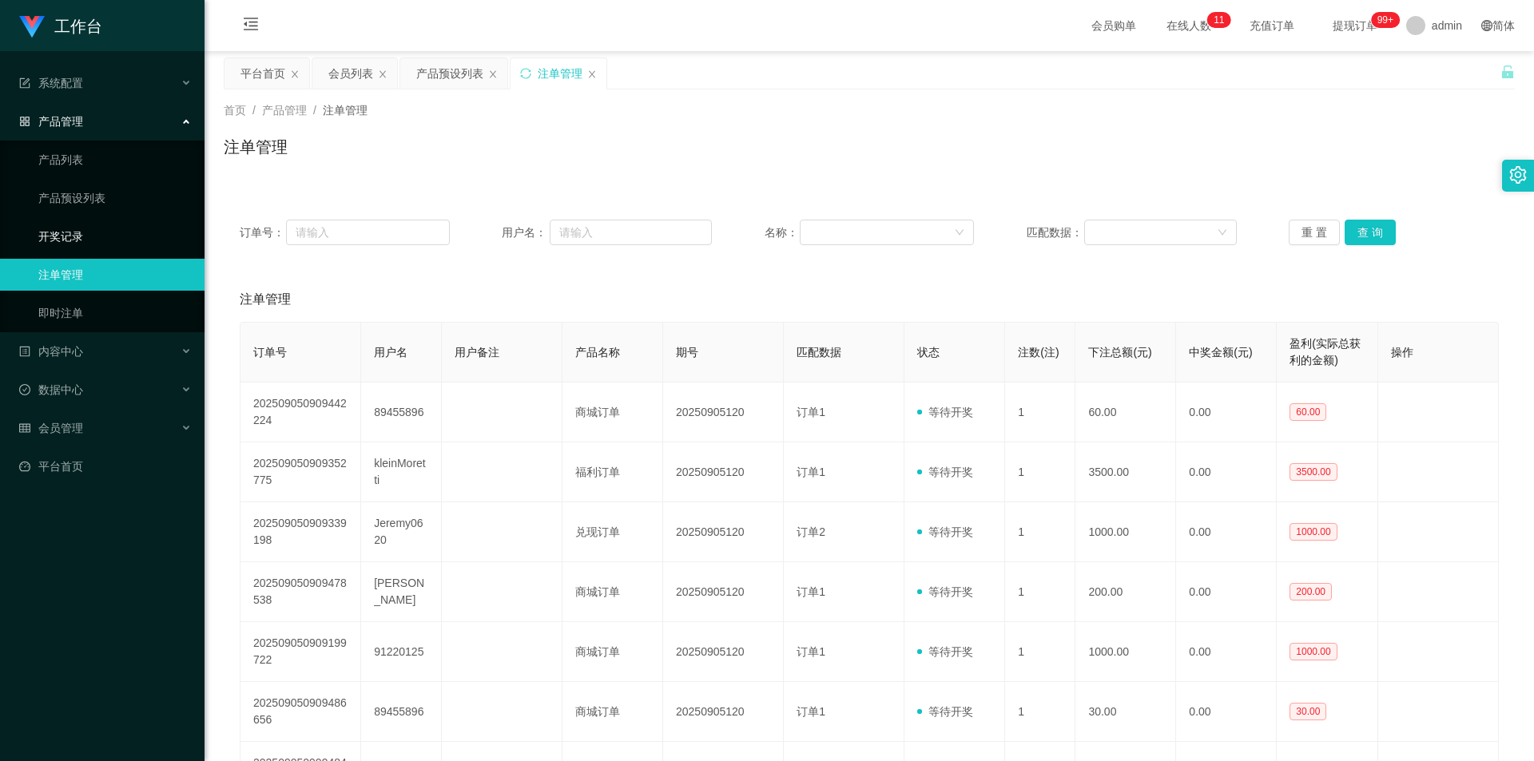
click at [123, 243] on link "开奖记录" at bounding box center [114, 236] width 153 height 32
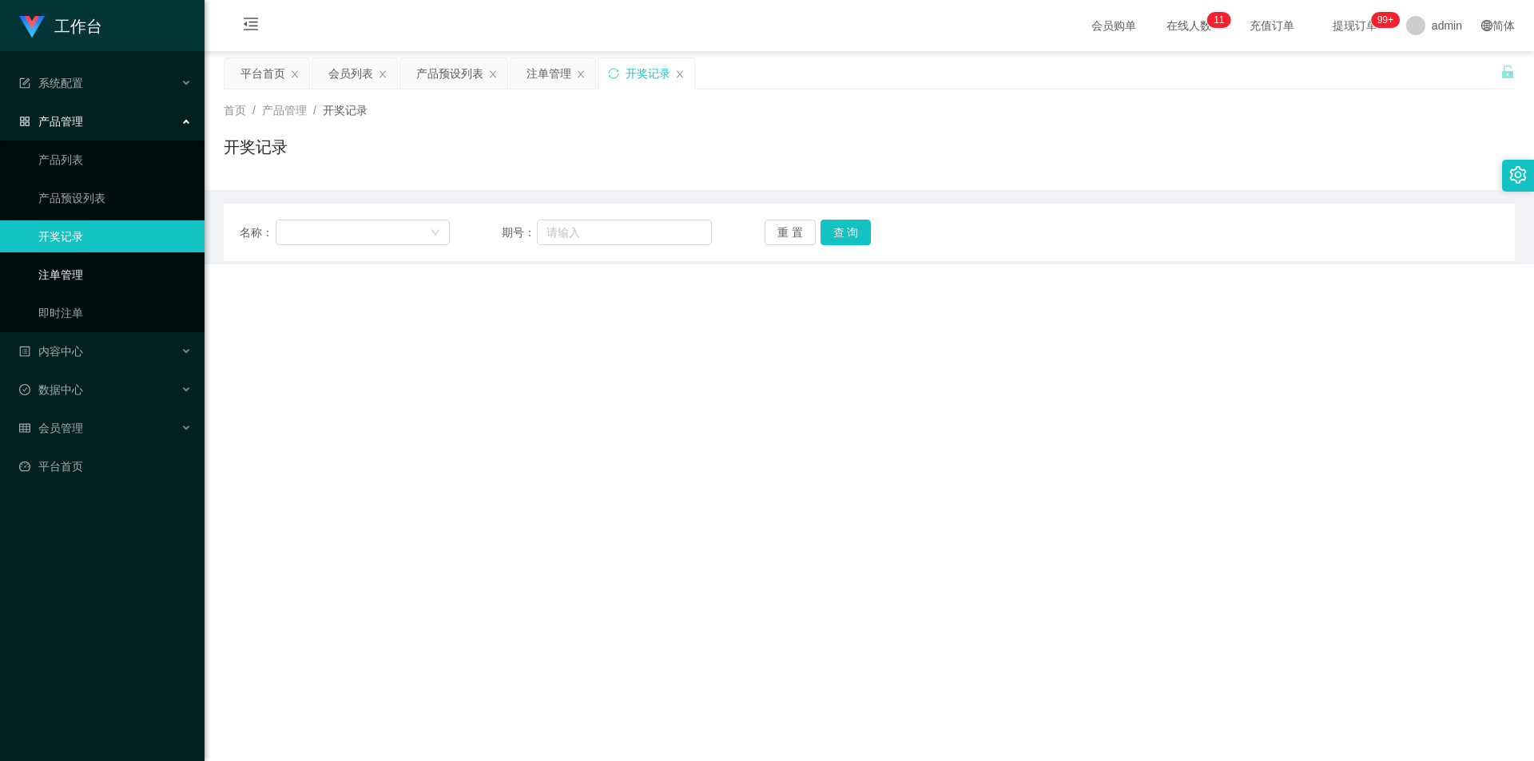
click at [127, 274] on link "注单管理" at bounding box center [114, 275] width 153 height 32
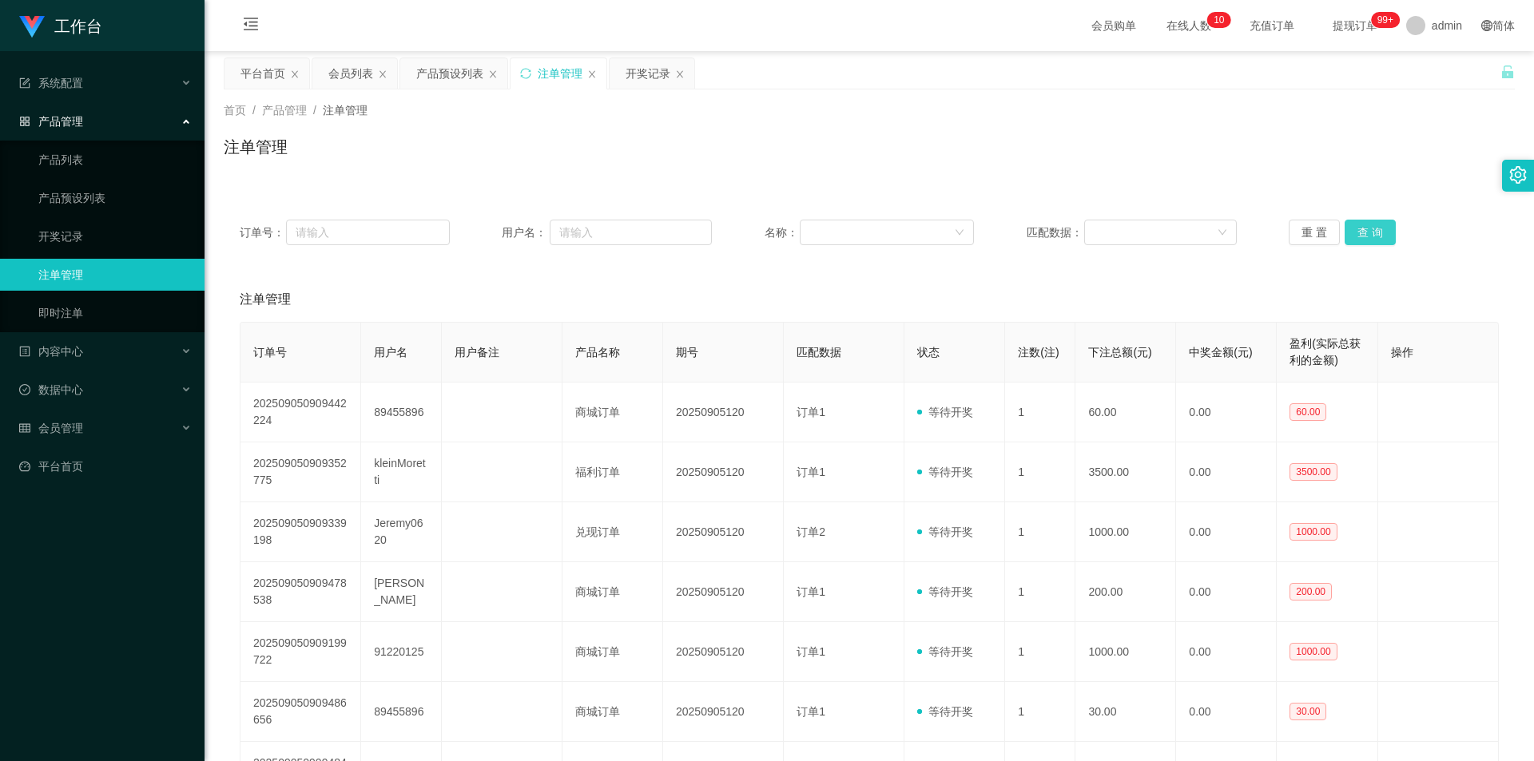
click at [578, 235] on button "查 询" at bounding box center [1369, 233] width 51 height 26
